Goal: Information Seeking & Learning: Learn about a topic

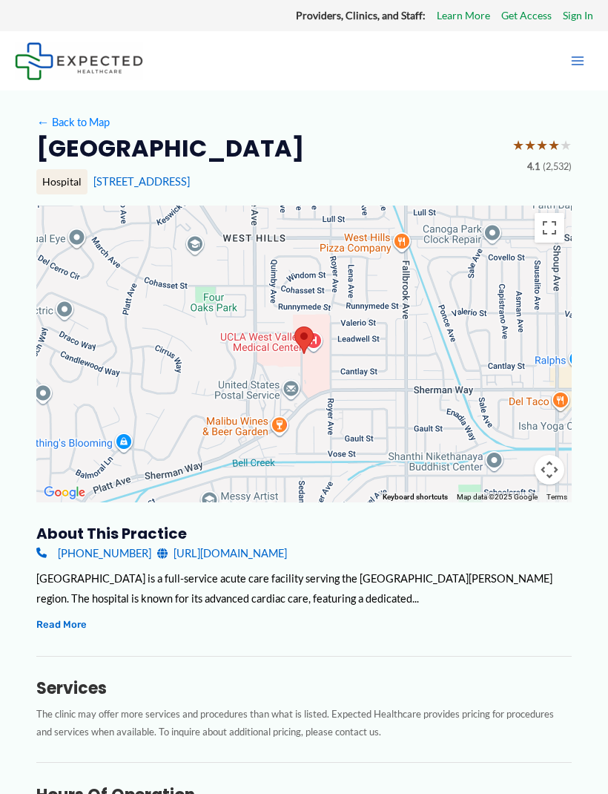
click at [582, 50] on button "Main Menu" at bounding box center [577, 60] width 31 height 31
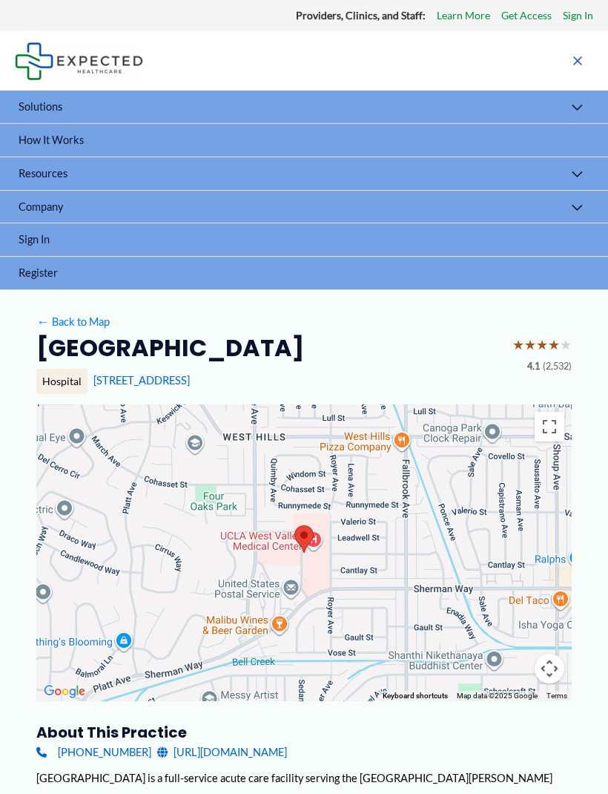
click at [470, 220] on link "Company" at bounding box center [304, 207] width 608 height 33
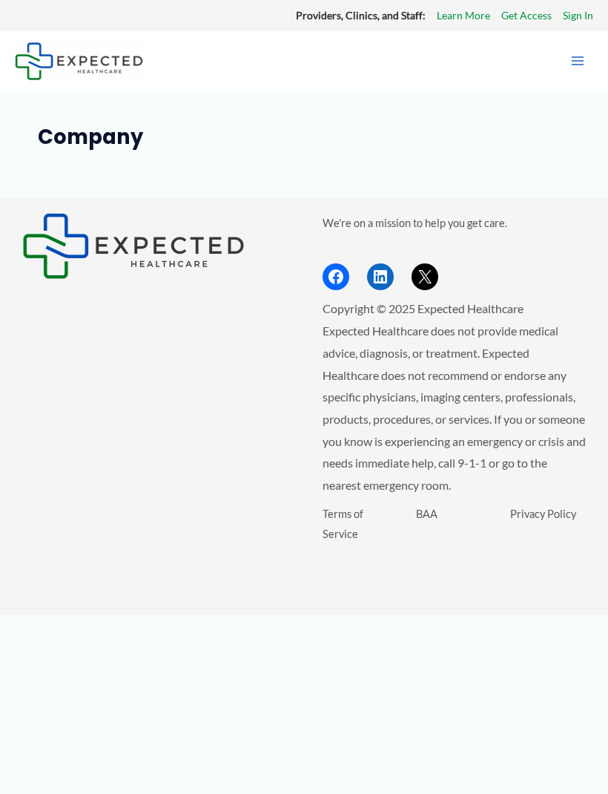
click at [565, 60] on button "Main Menu" at bounding box center [577, 60] width 31 height 31
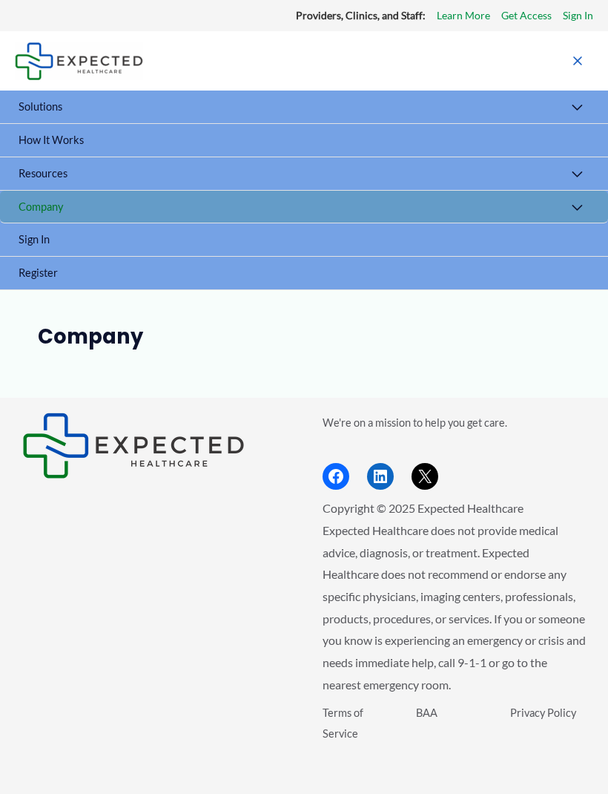
click at [578, 203] on button "Menu Toggle" at bounding box center [578, 209] width 32 height 36
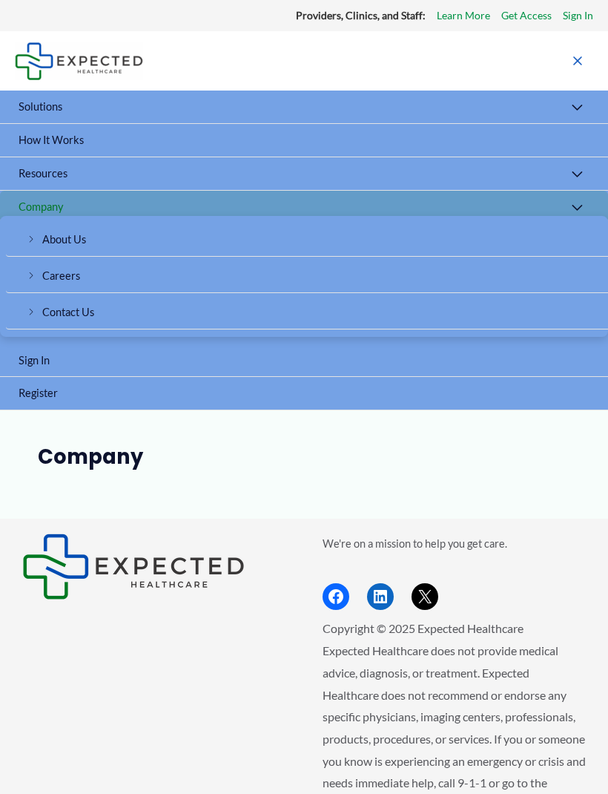
click at [46, 282] on span "Careers" at bounding box center [61, 275] width 38 height 13
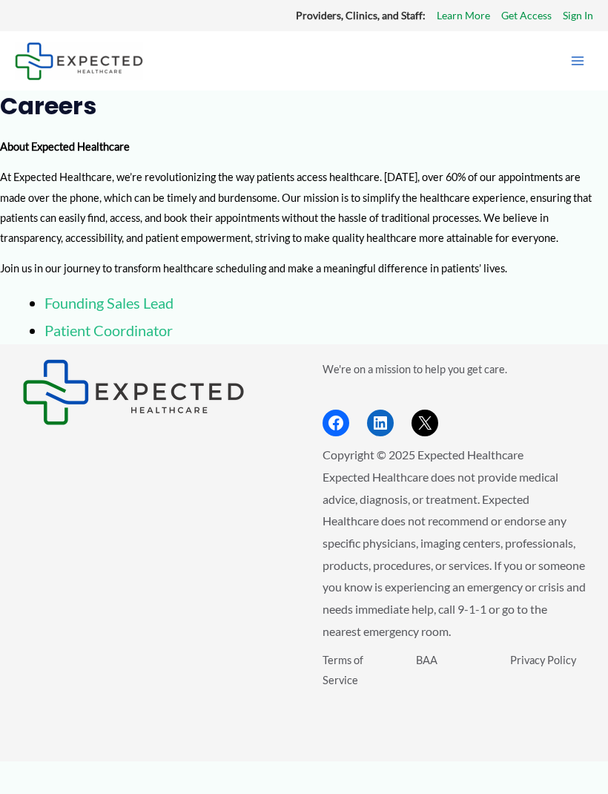
click at [73, 332] on link "Patient Coordinator" at bounding box center [109, 330] width 128 height 18
